Goal: Task Accomplishment & Management: Use online tool/utility

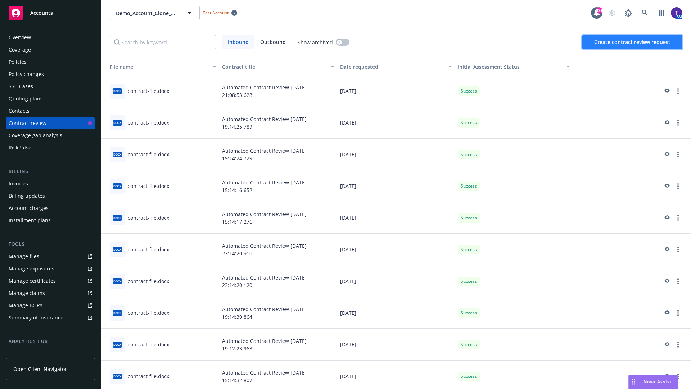
click at [633, 42] on span "Create contract review request" at bounding box center [632, 42] width 76 height 7
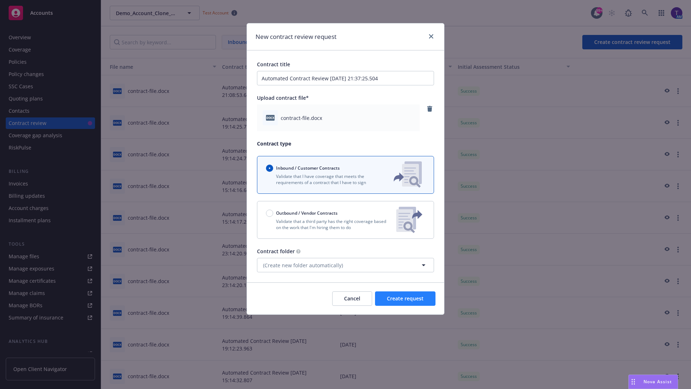
type input "Automated Contract Review 08-21-2025 21:37:25.504"
click at [405, 298] on span "Create request" at bounding box center [405, 298] width 37 height 7
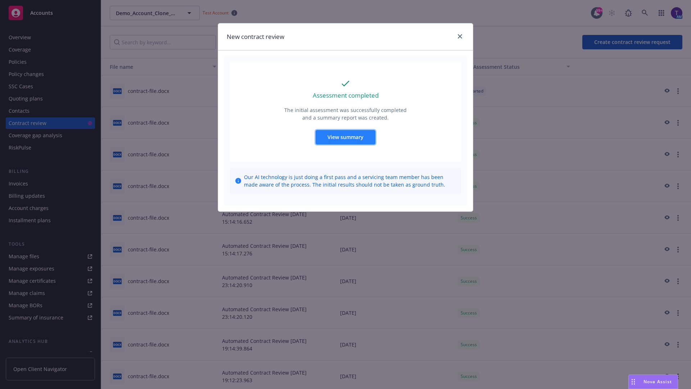
click at [345, 137] on span "View summary" at bounding box center [346, 137] width 36 height 7
